Goal: Transaction & Acquisition: Purchase product/service

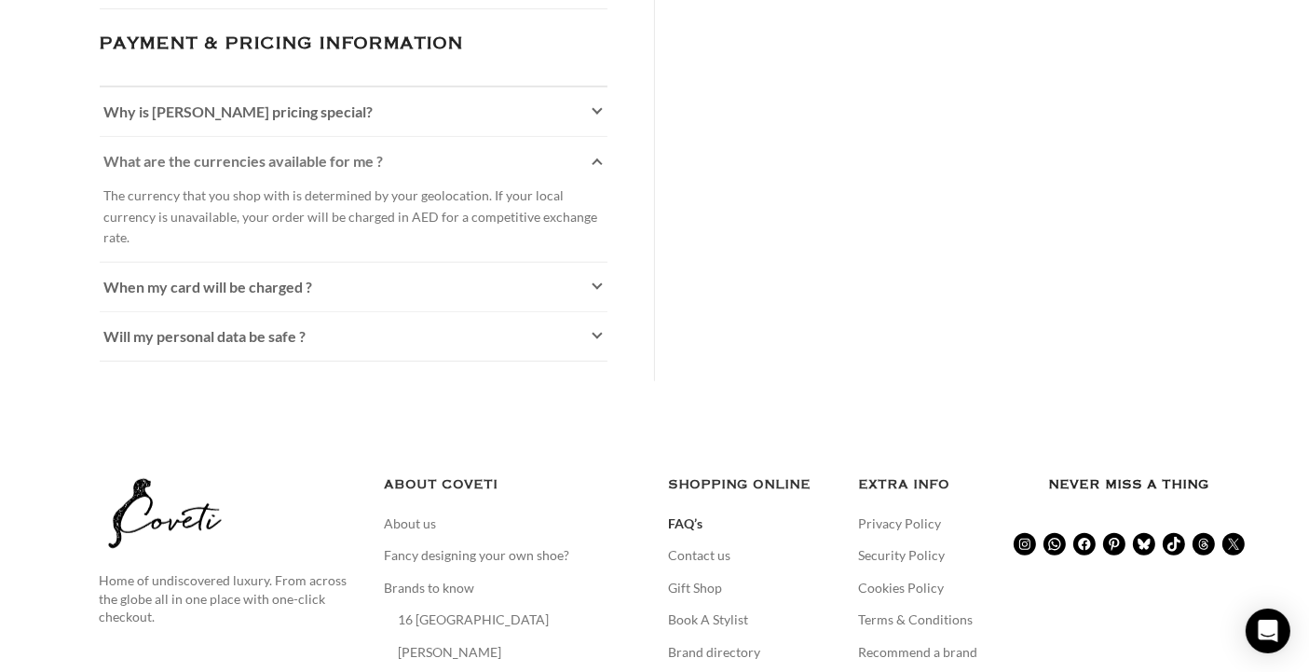
scroll to position [1337, 0]
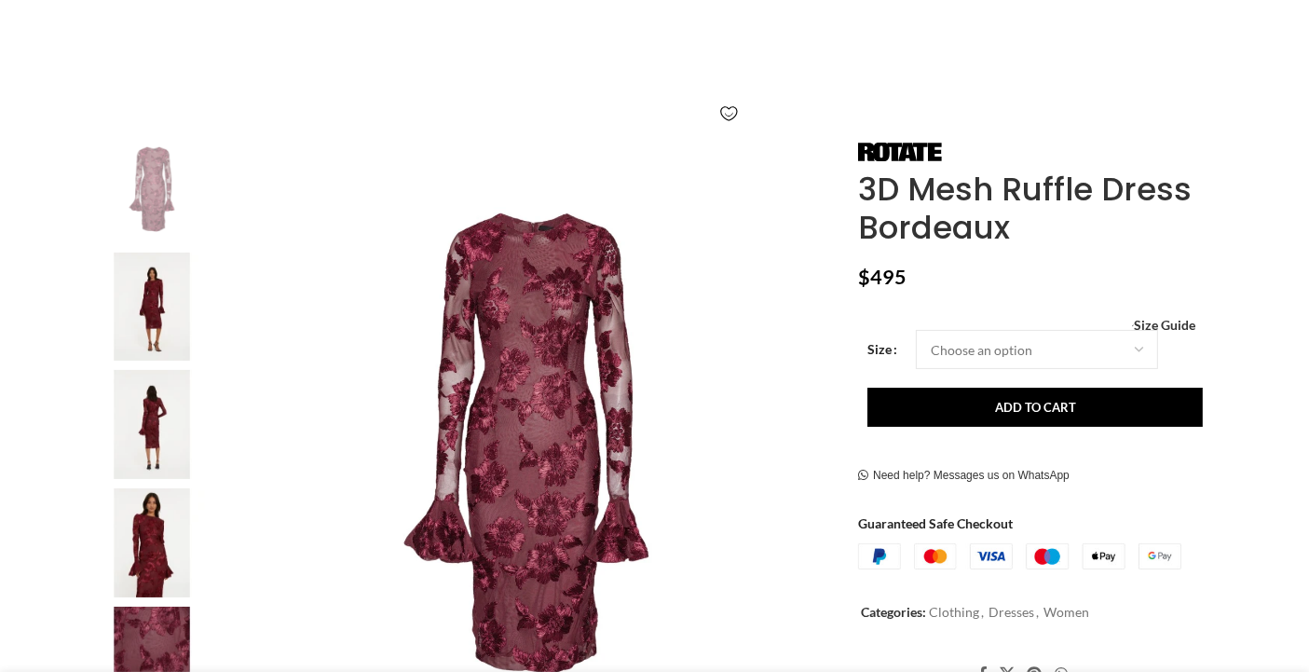
scroll to position [239, 0]
select select "14-[GEOGRAPHIC_DATA]"
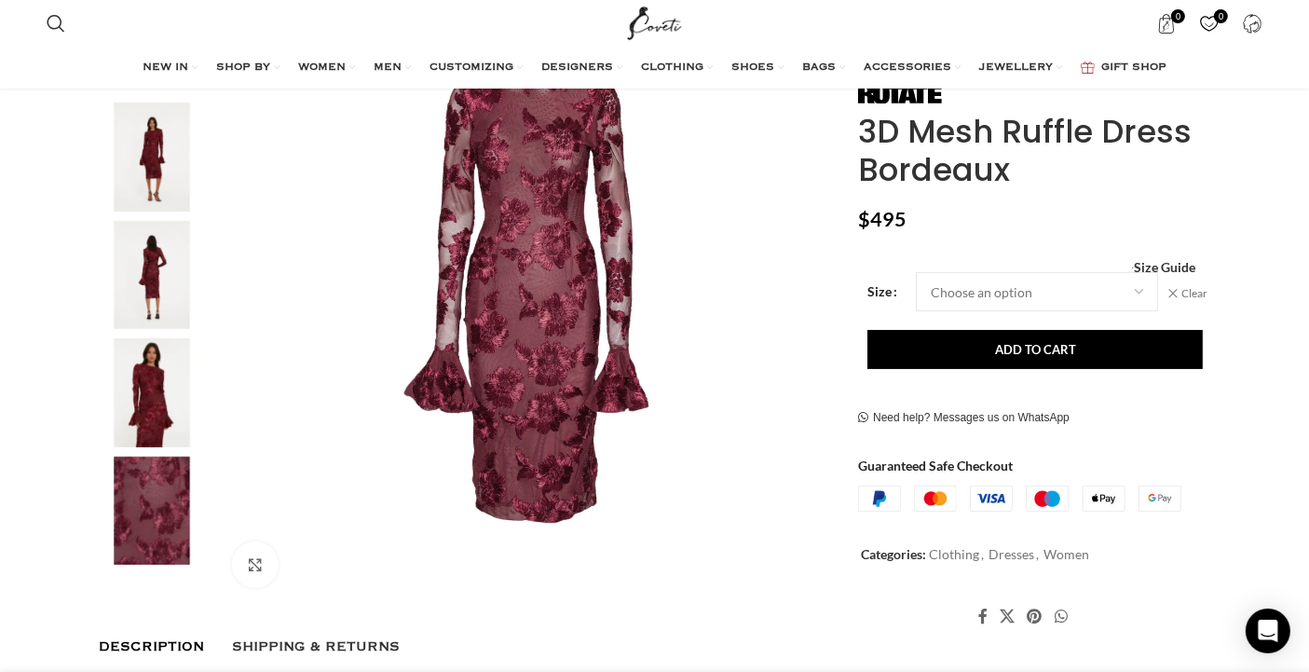
scroll to position [410, 0]
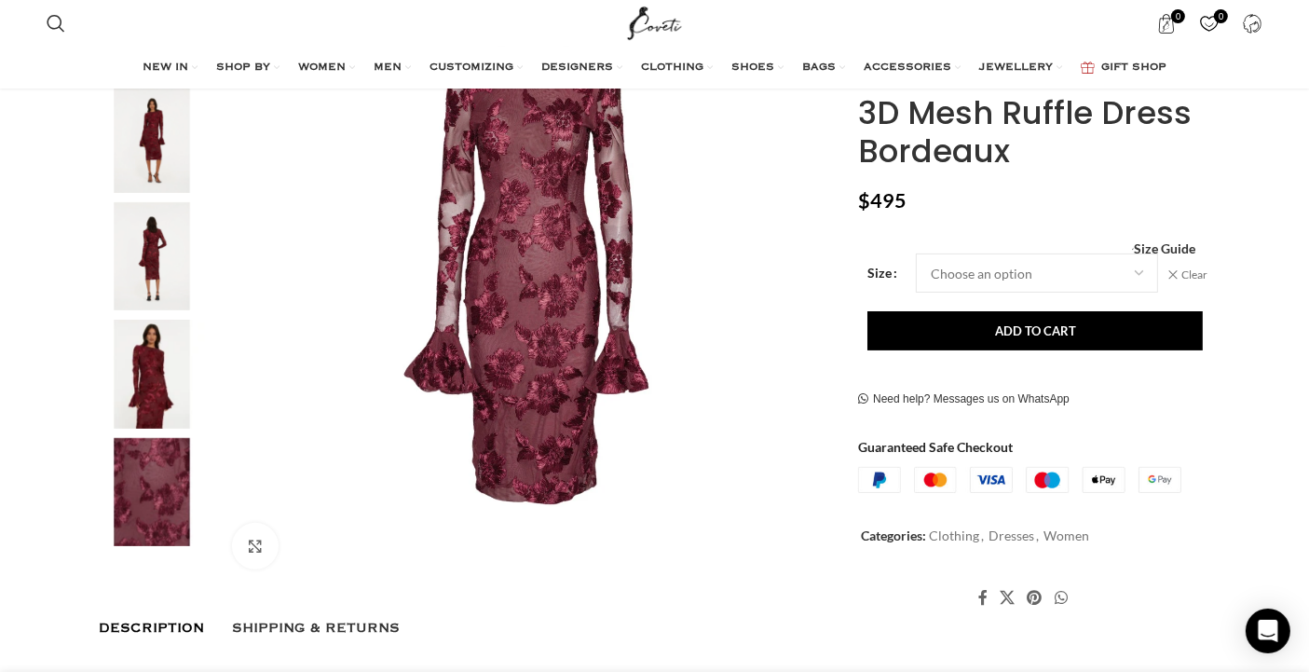
drag, startPoint x: 1324, startPoint y: 76, endPoint x: 1288, endPoint y: 98, distance: 41.4
click at [1102, 272] on select "Choose an option 4 UK 6 UK 8 UK 10 UK 12 UK 14 UK" at bounding box center [1037, 272] width 242 height 39
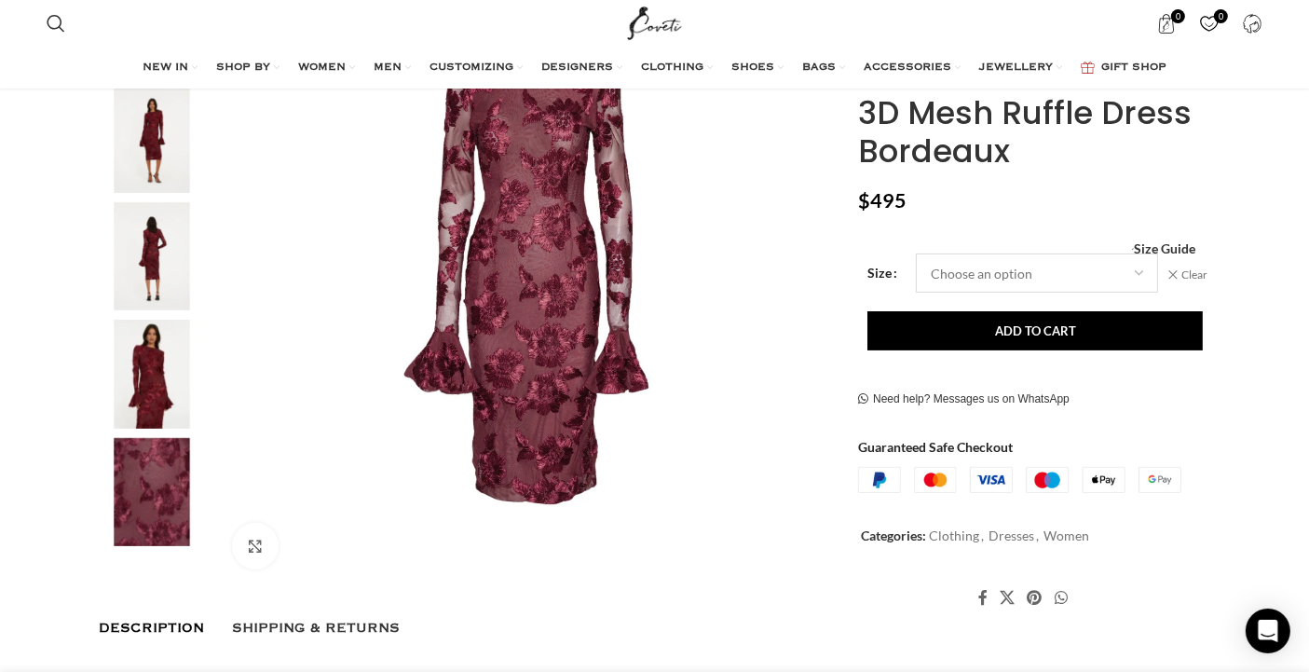
click at [1094, 273] on select "Choose an option 4 UK 6 UK 8 UK 10 UK 12 UK 14 UK" at bounding box center [1037, 272] width 242 height 39
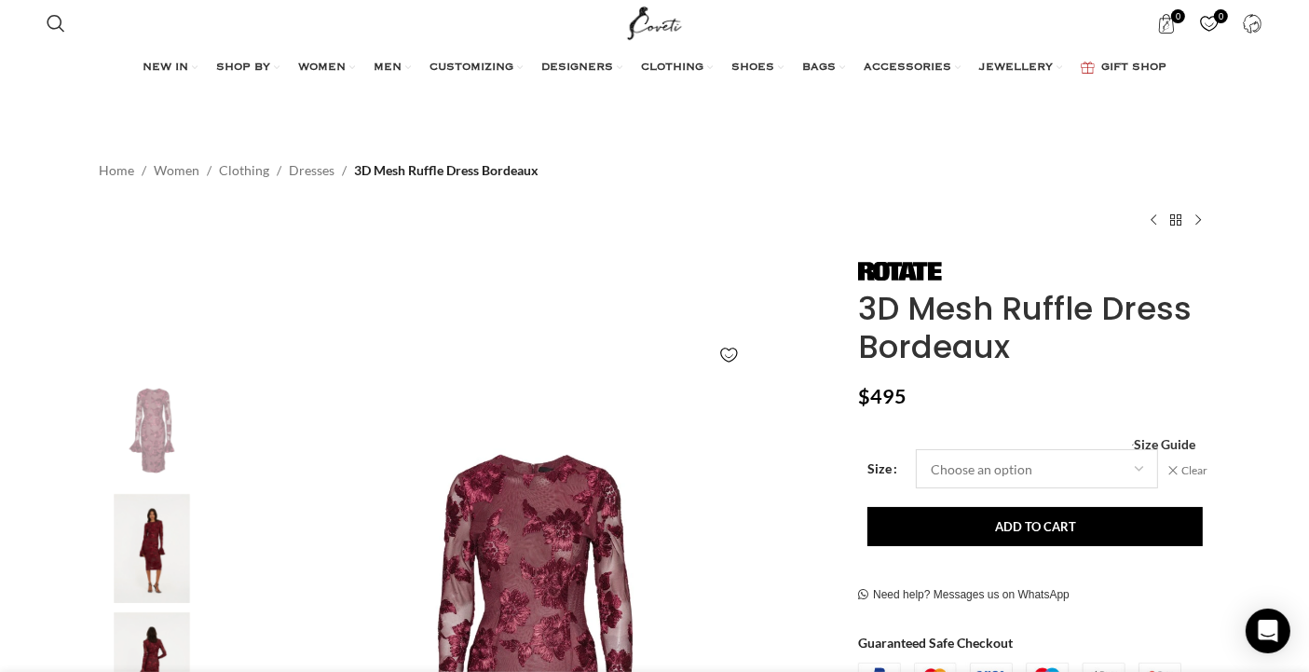
scroll to position [0, 784]
